Goal: Communication & Community: Ask a question

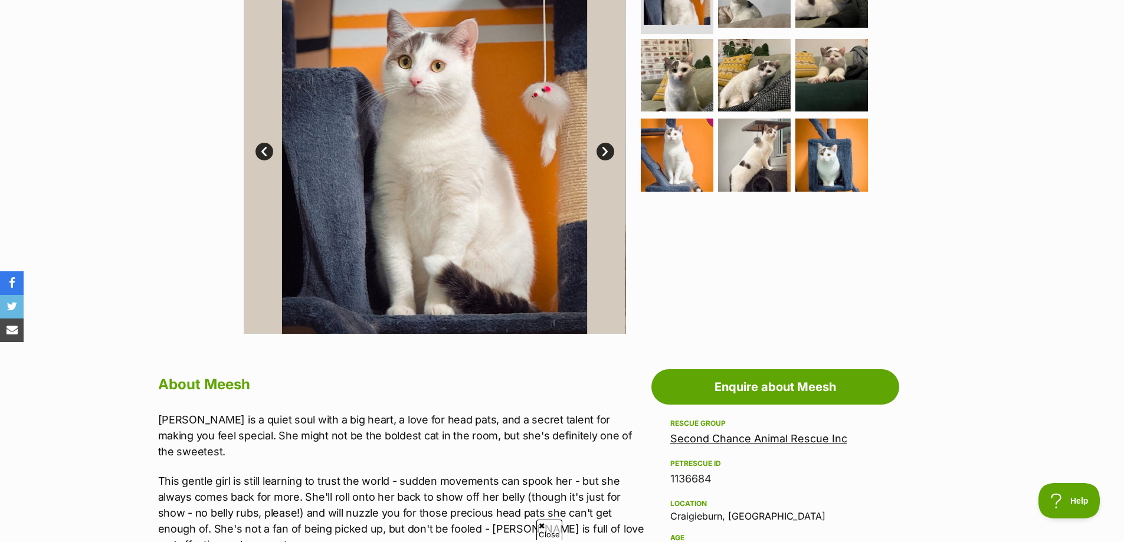
scroll to position [295, 0]
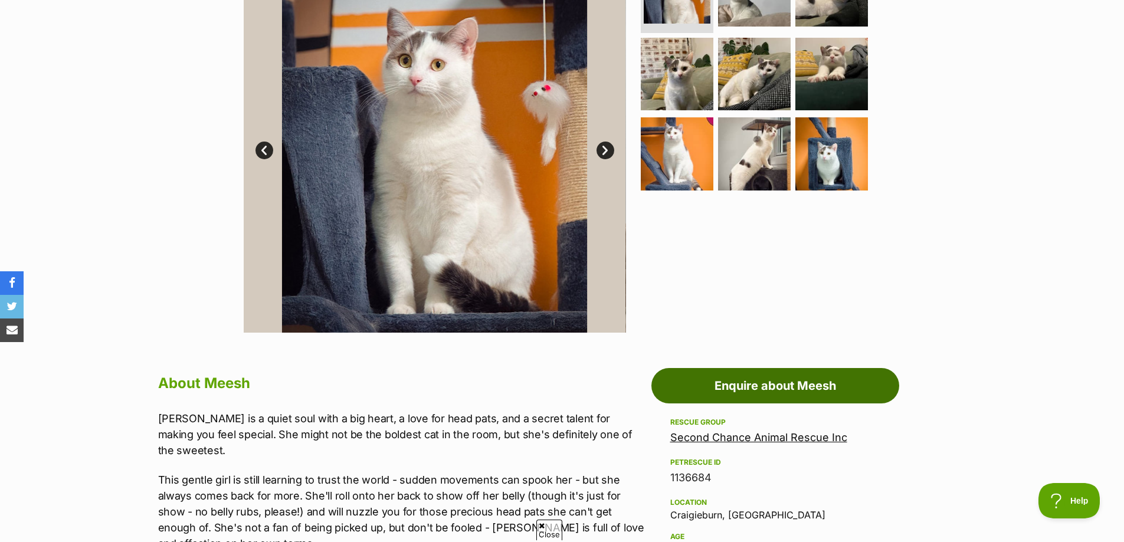
click at [757, 372] on link "Enquire about Meesh" at bounding box center [775, 385] width 248 height 35
